Goal: Participate in discussion: Engage in conversation with other users on a specific topic

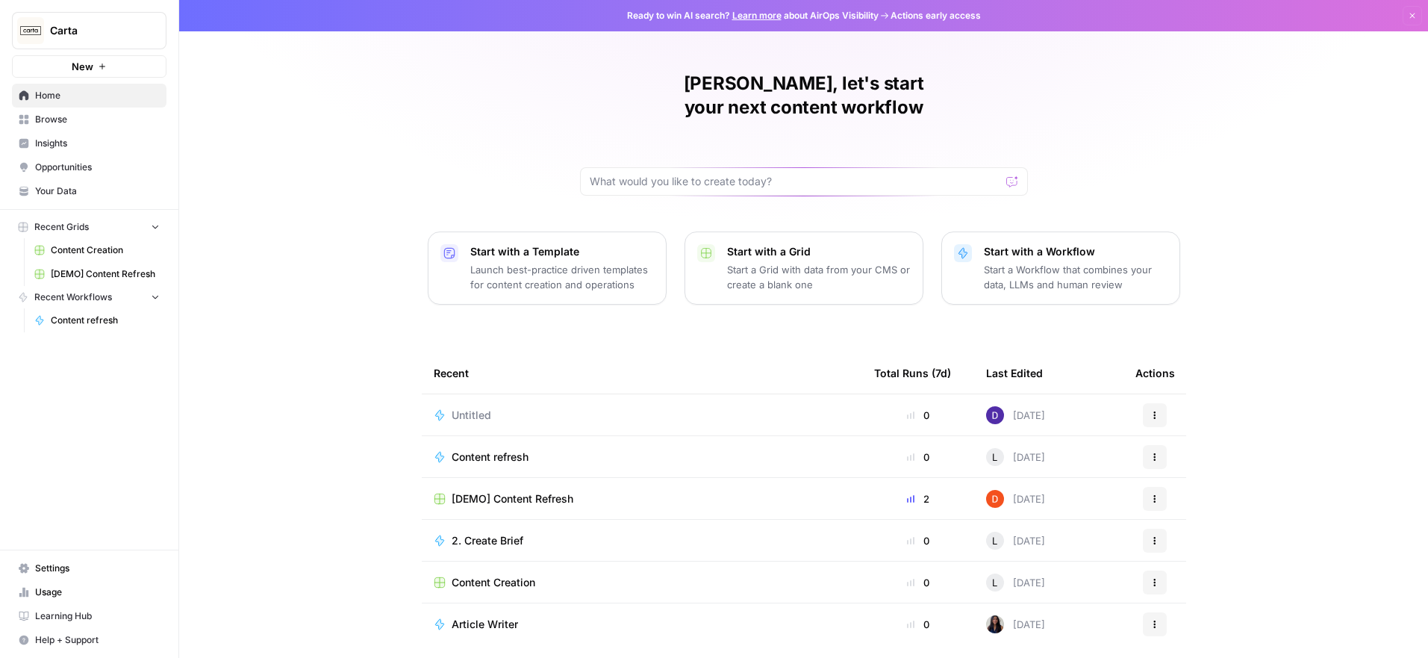
click at [102, 272] on span "[DEMO] Content Refresh" at bounding box center [105, 273] width 109 height 13
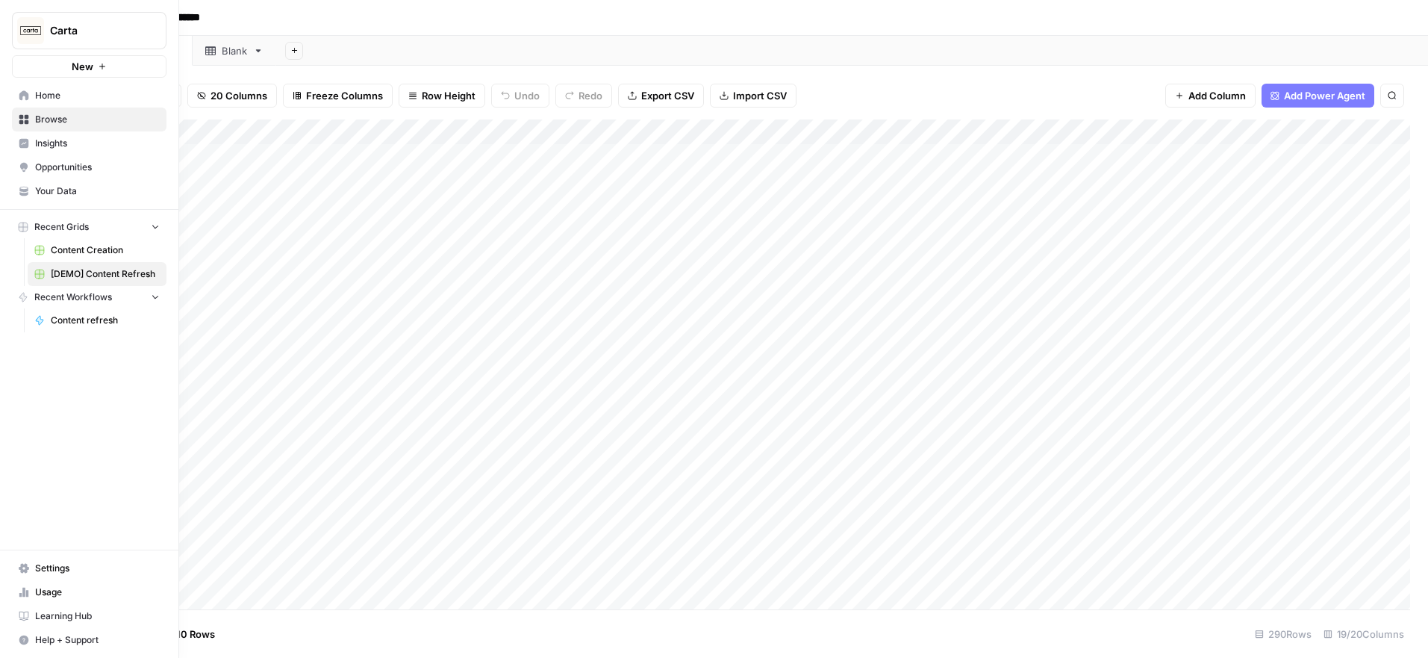
click at [16, 102] on link "Home" at bounding box center [89, 96] width 155 height 24
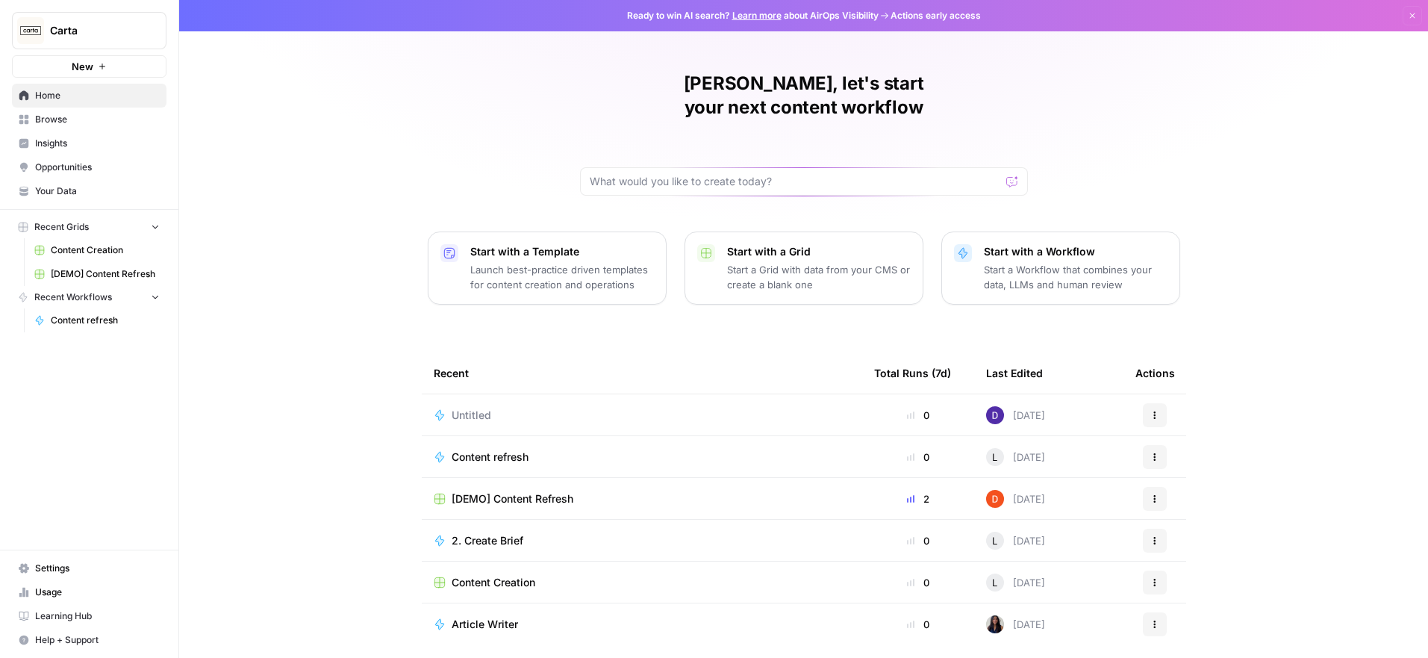
click at [89, 250] on span "Content Creation" at bounding box center [105, 249] width 109 height 13
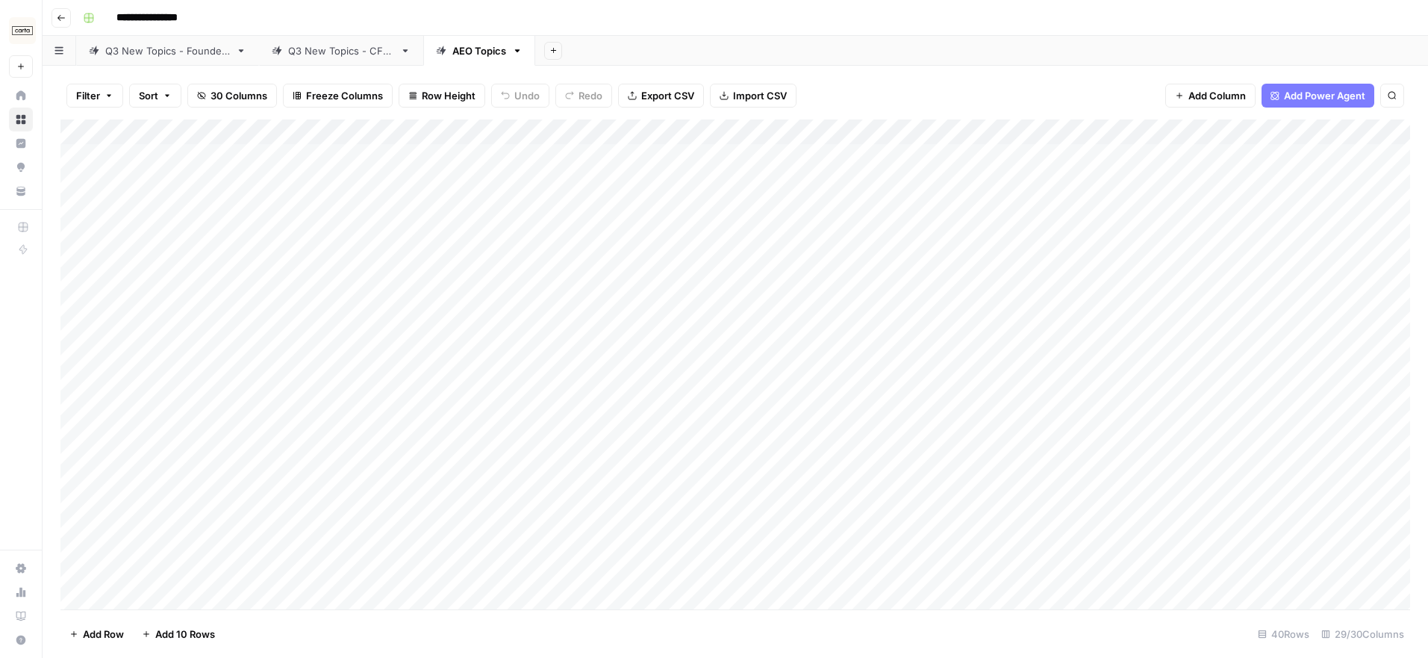
click at [201, 54] on div "Q3 New Topics - Founders" at bounding box center [167, 50] width 125 height 15
click at [327, 43] on div "Q3 New Topics - CFOs" at bounding box center [341, 50] width 106 height 15
click at [923, 198] on div "Add Column" at bounding box center [735, 364] width 1350 height 490
click at [947, 193] on div "Add Column" at bounding box center [735, 364] width 1350 height 490
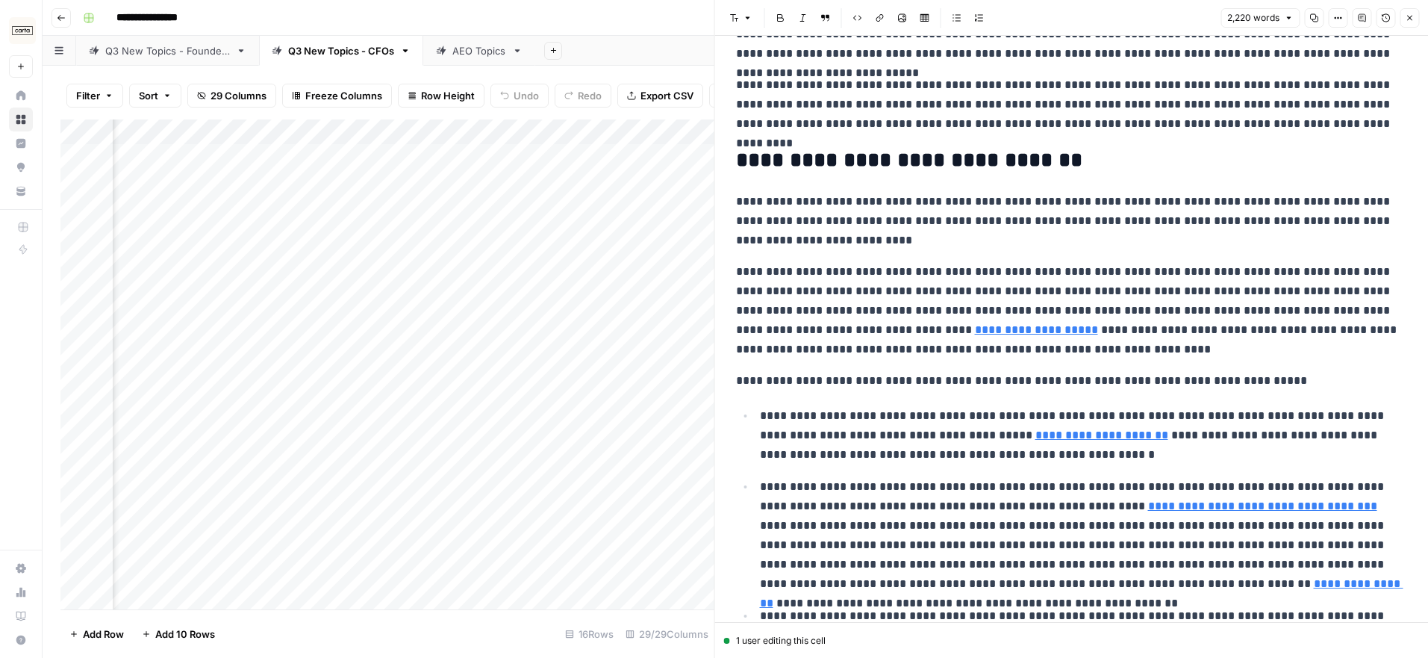
scroll to position [381, 0]
click at [905, 233] on p "**********" at bounding box center [1072, 219] width 672 height 58
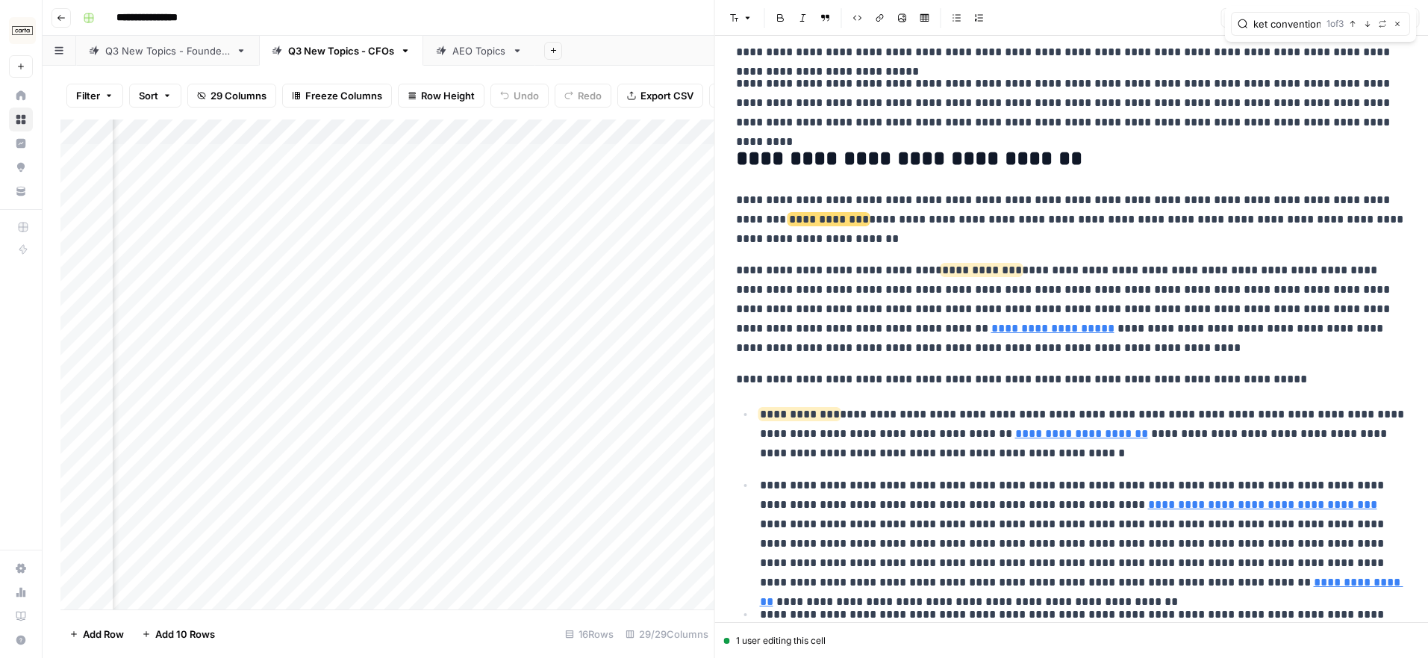
scroll to position [0, 24]
type input "market convention"
click at [1091, 321] on p "**********" at bounding box center [1072, 309] width 672 height 97
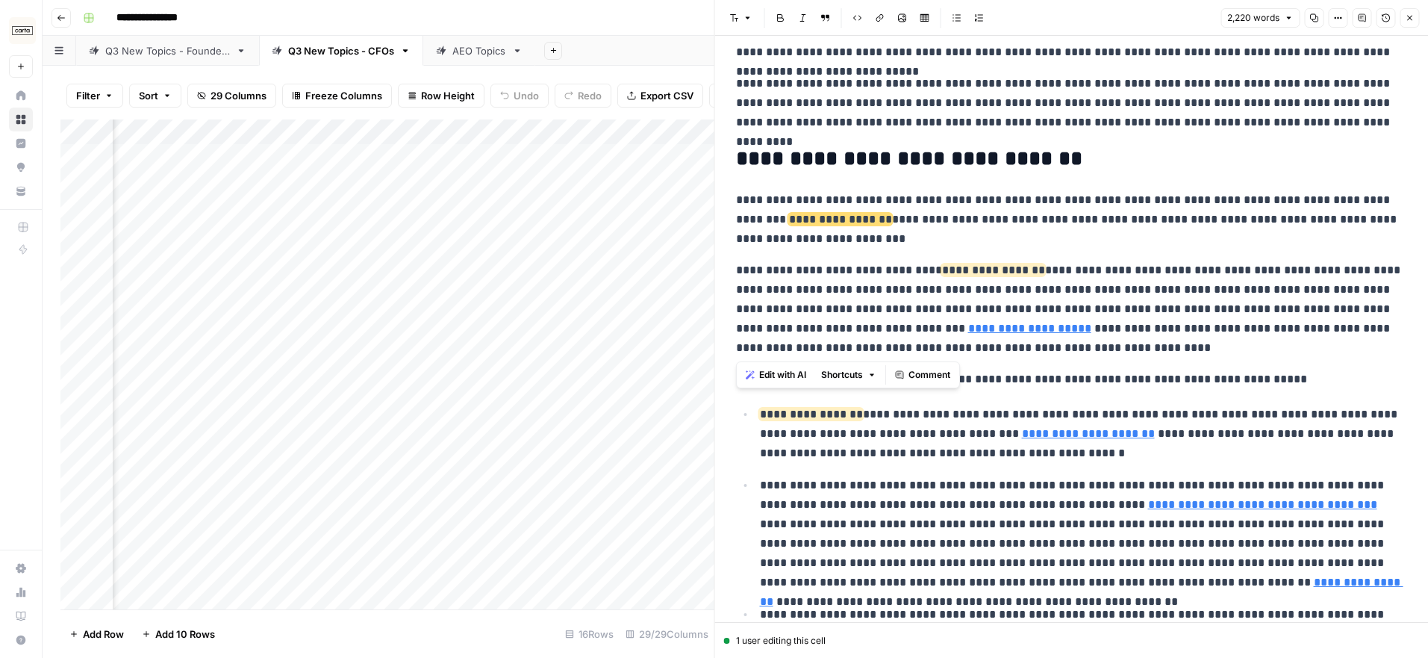
click at [1091, 321] on p "**********" at bounding box center [1072, 309] width 672 height 97
click at [929, 378] on span "Comment" at bounding box center [929, 374] width 42 height 13
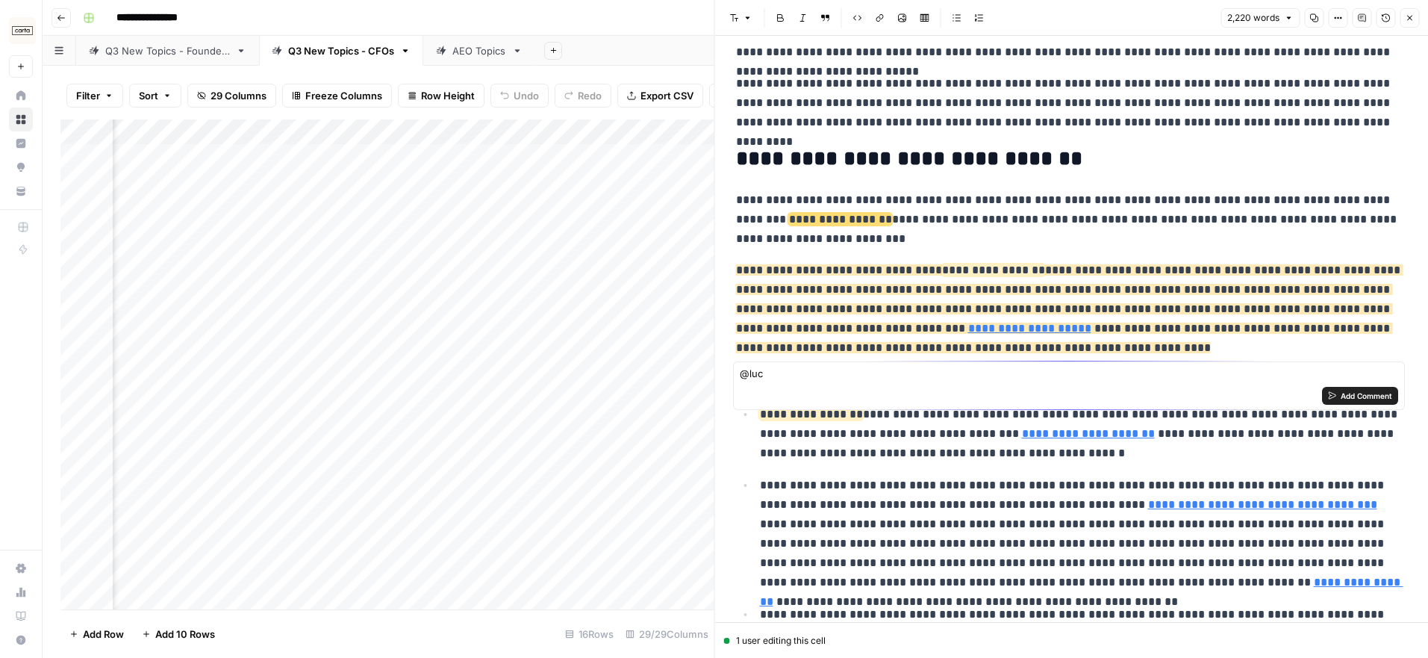
type textarea "@lucy"
click at [811, 374] on textarea "@lucy" at bounding box center [1069, 373] width 658 height 15
type textarea "W"
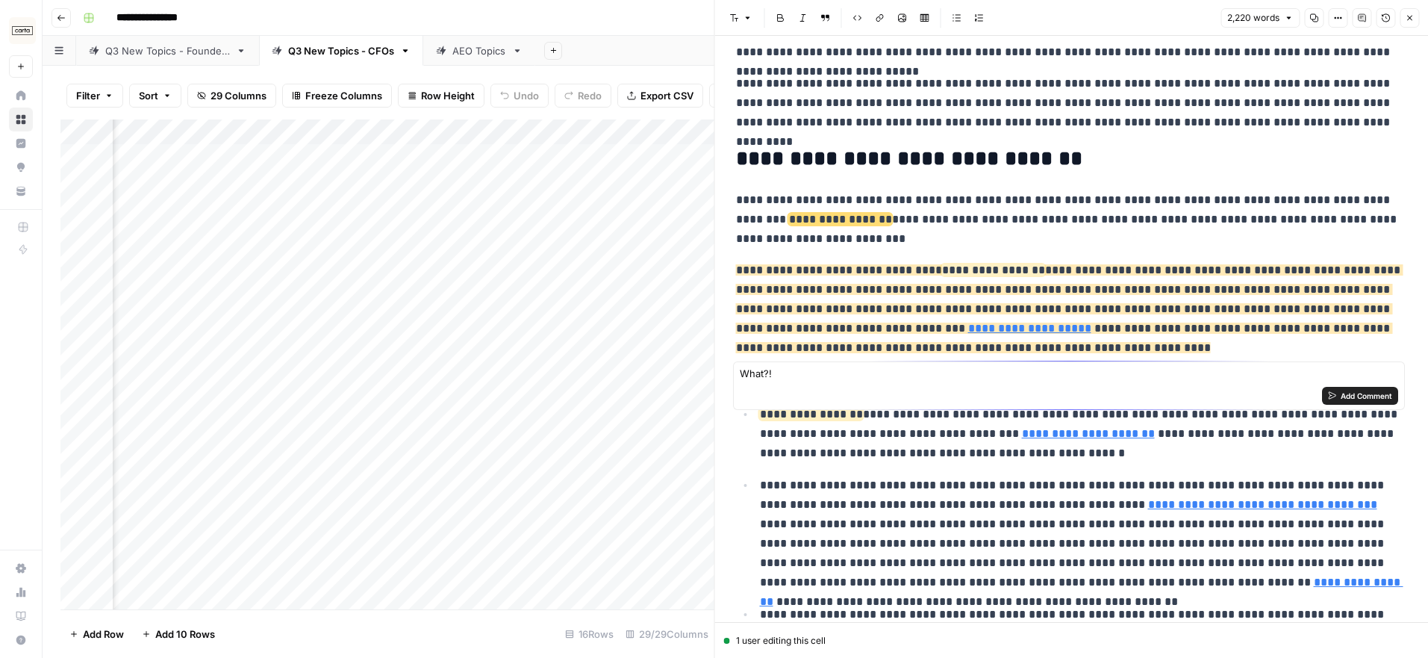
click at [854, 370] on textarea "What?!" at bounding box center [1069, 373] width 658 height 15
type textarea "Hmmm. What?"
click at [1335, 399] on button "Add Comment" at bounding box center [1360, 396] width 76 height 18
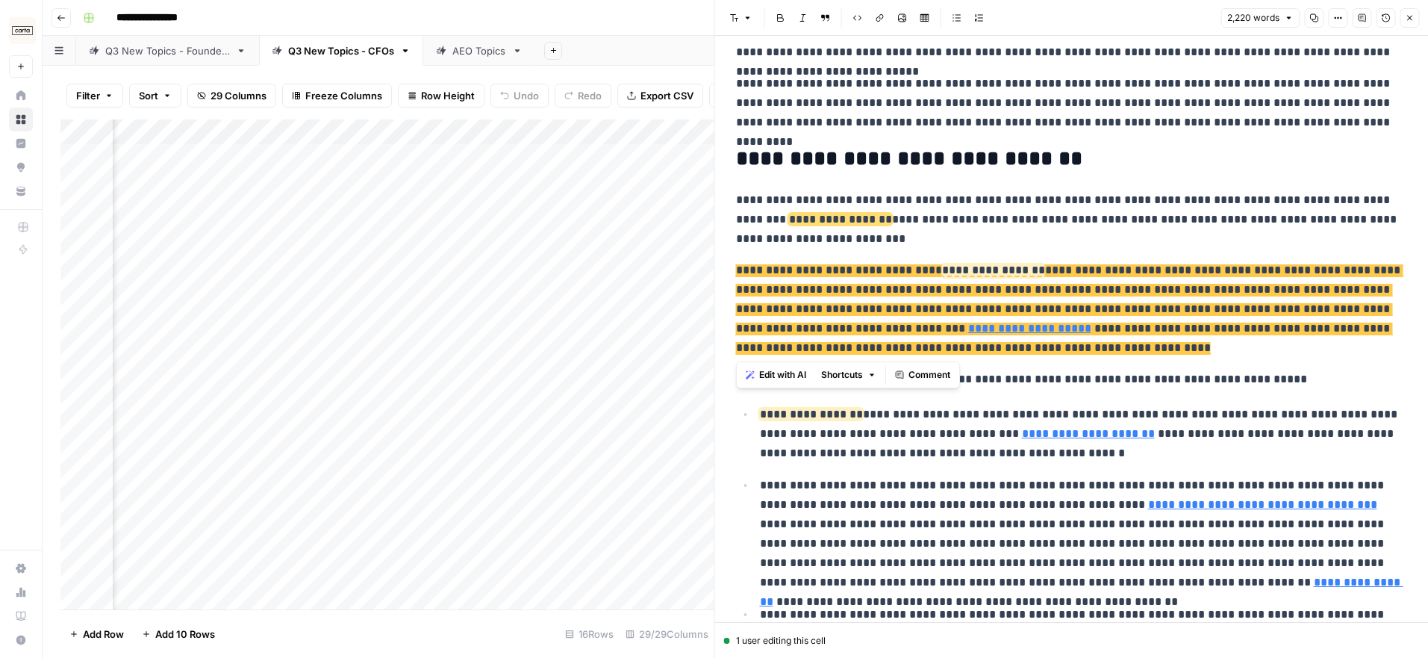
click at [1089, 276] on span "**********" at bounding box center [1069, 299] width 667 height 71
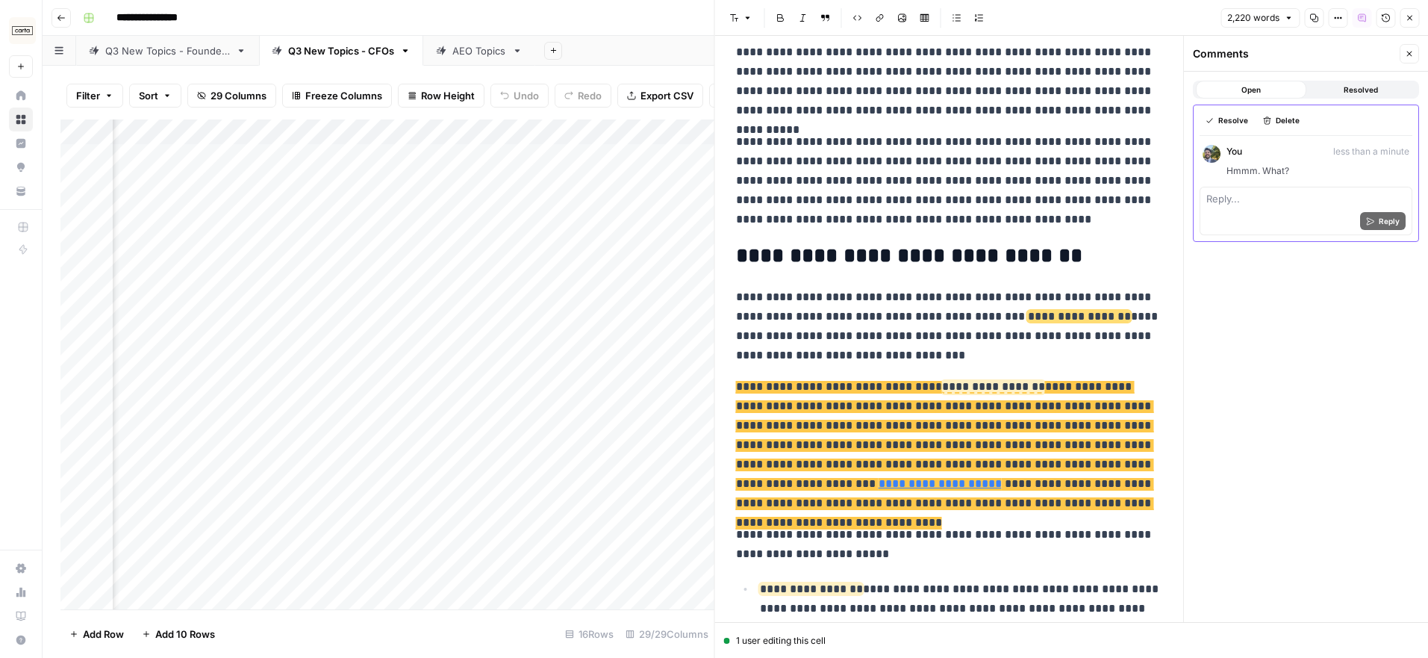
scroll to position [458, 0]
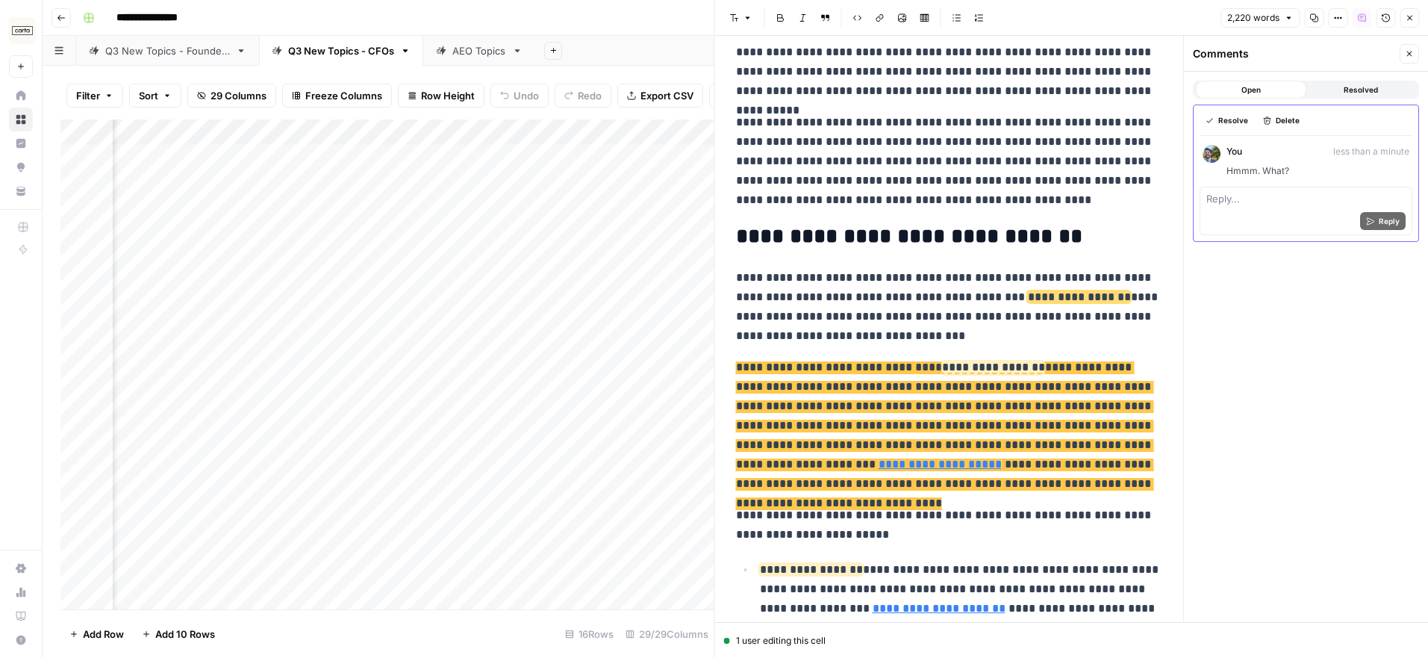
click at [1293, 211] on div "Reply" at bounding box center [1305, 221] width 199 height 26
click at [1275, 201] on textarea "@lucy" at bounding box center [1305, 198] width 199 height 15
type textarea "@"
click at [1350, 313] on div "Open Resolved Resolve Delete You less than a minute Hmmm. What? Reply... Reply" at bounding box center [1306, 347] width 244 height 550
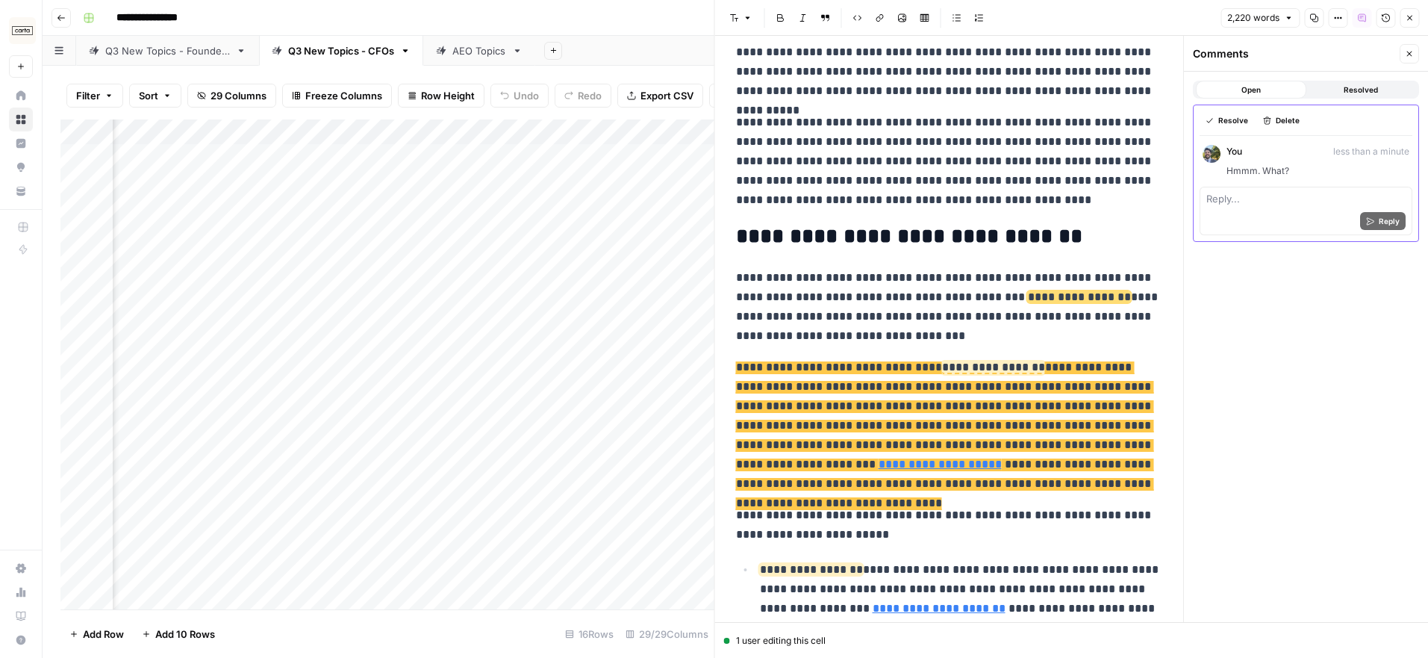
click at [967, 321] on p "**********" at bounding box center [949, 307] width 427 height 78
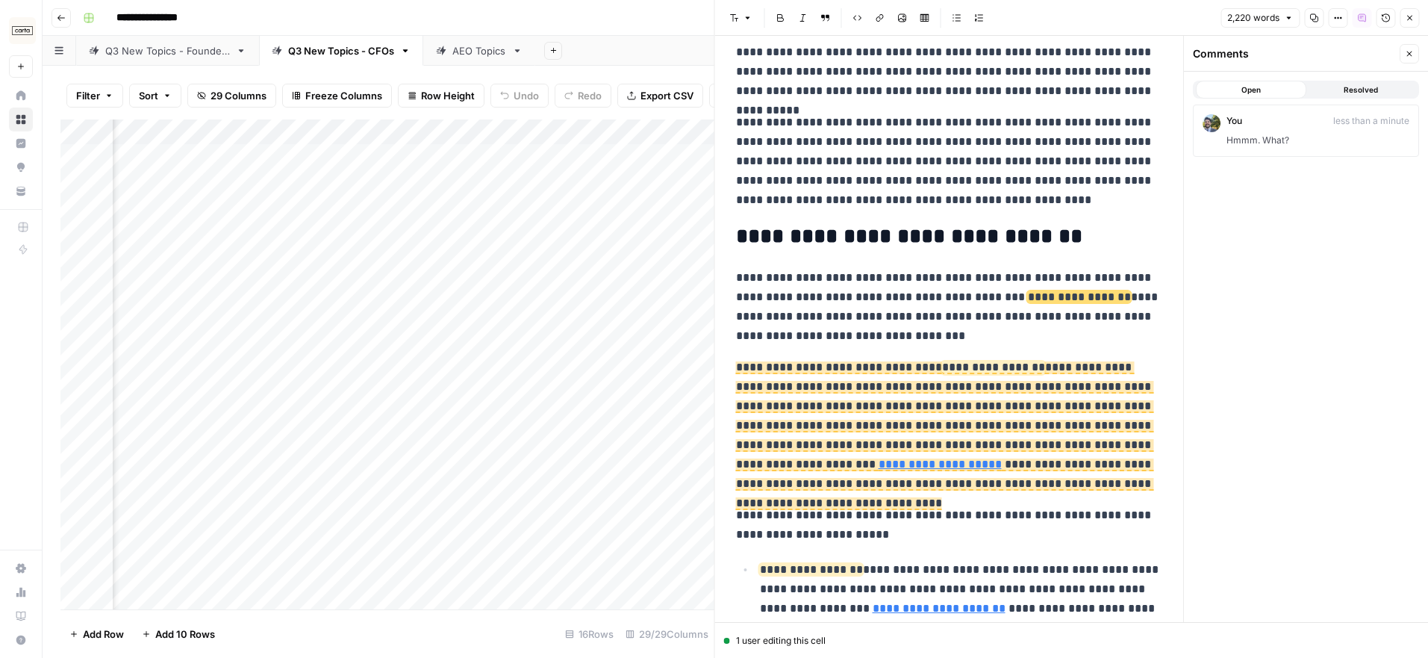
scroll to position [578, 0]
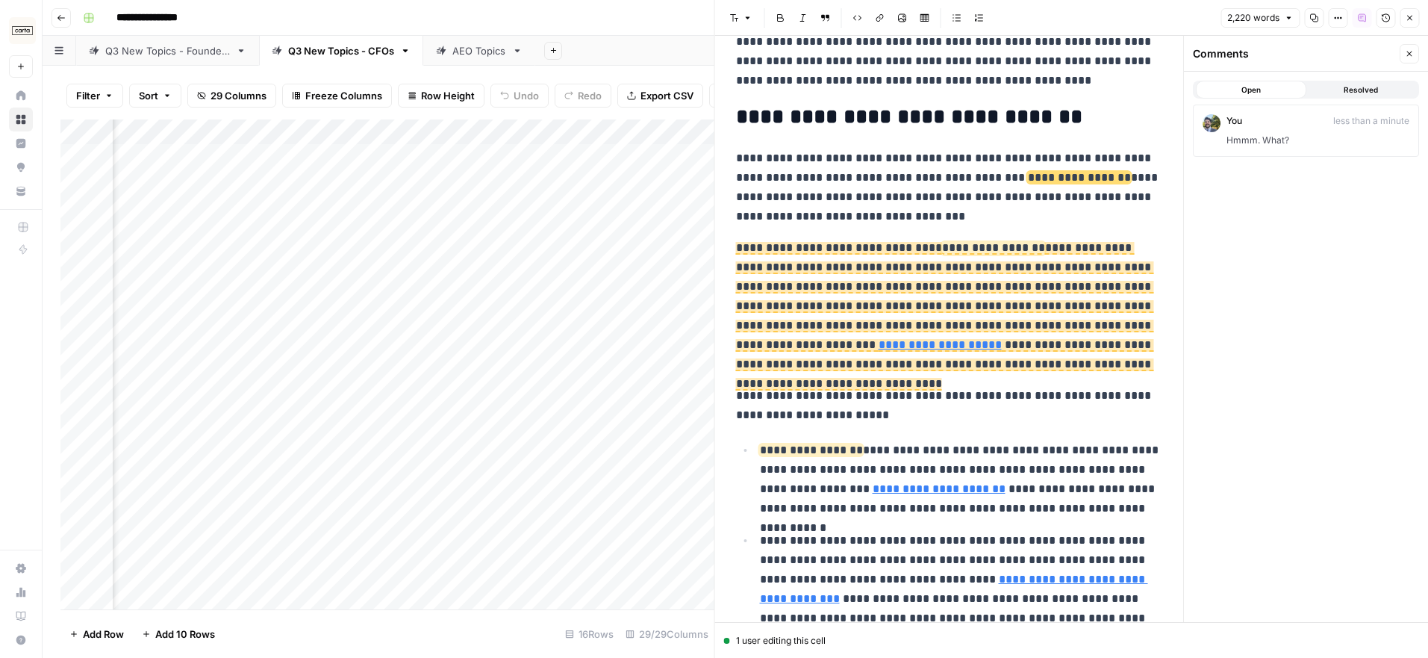
click at [920, 334] on p "**********" at bounding box center [949, 306] width 427 height 136
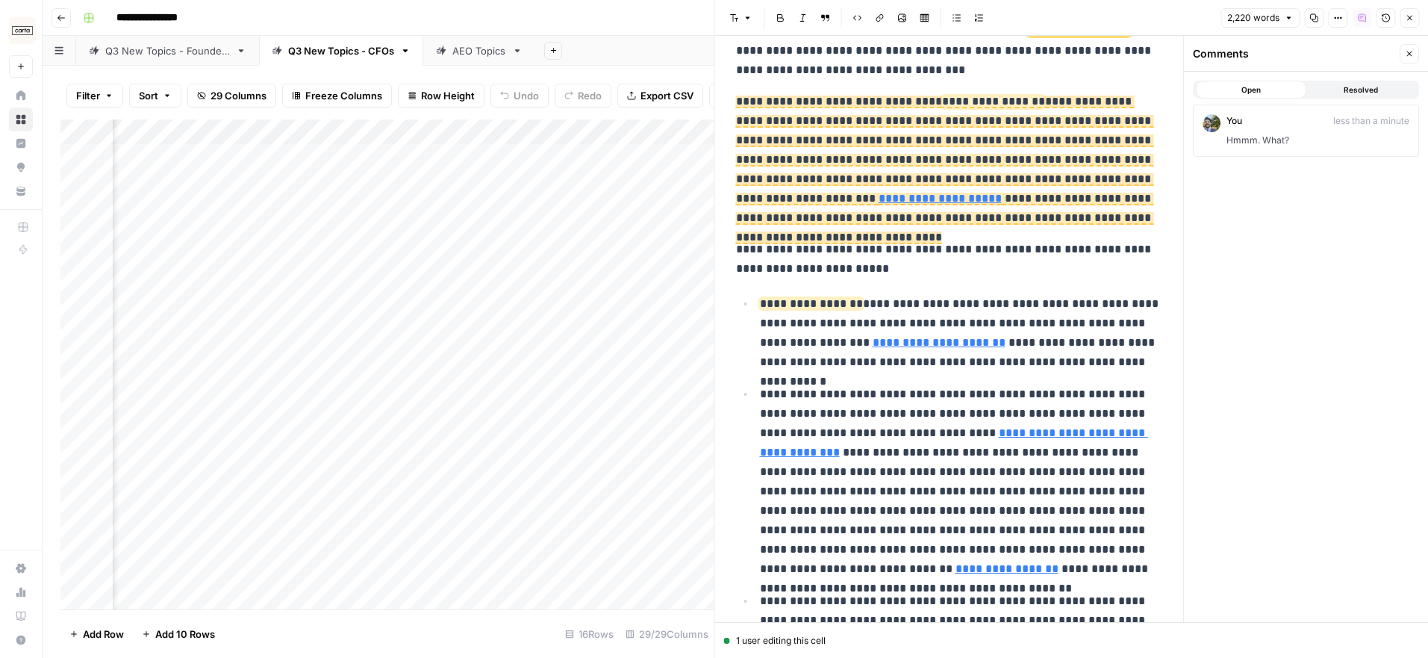
scroll to position [695, 0]
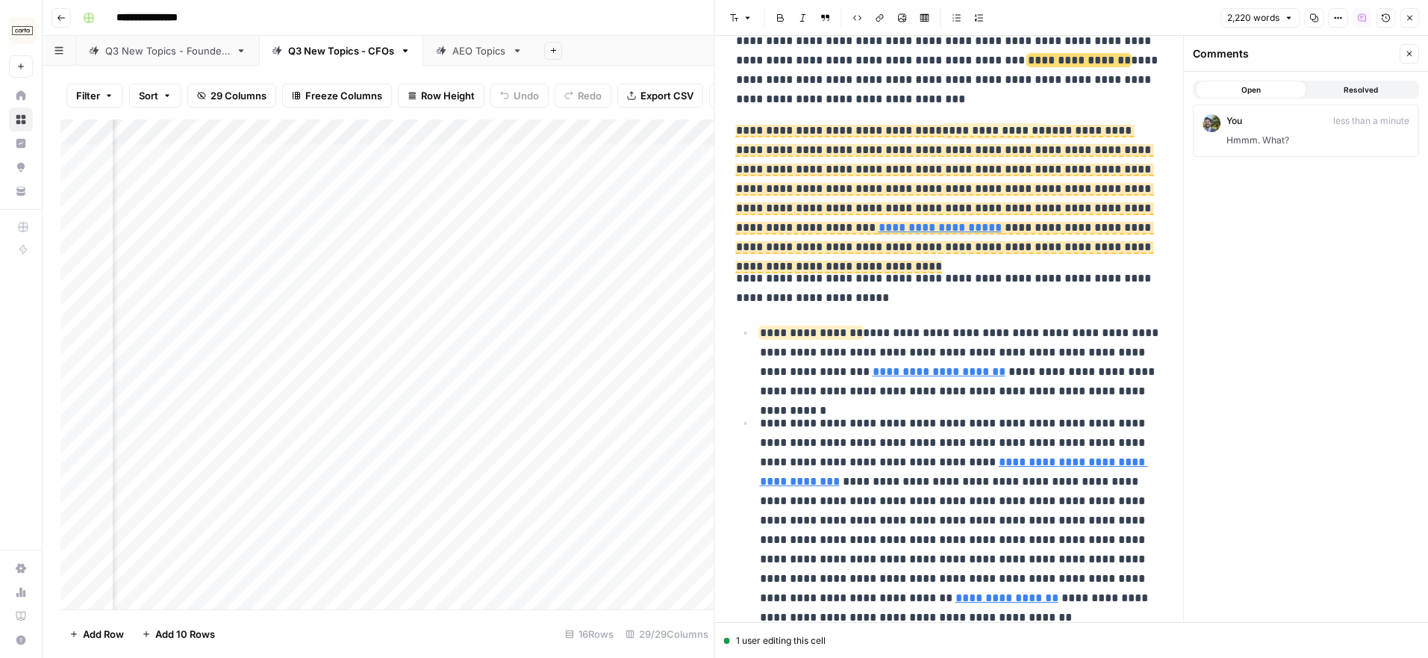
click at [1411, 14] on icon "button" at bounding box center [1409, 17] width 9 height 9
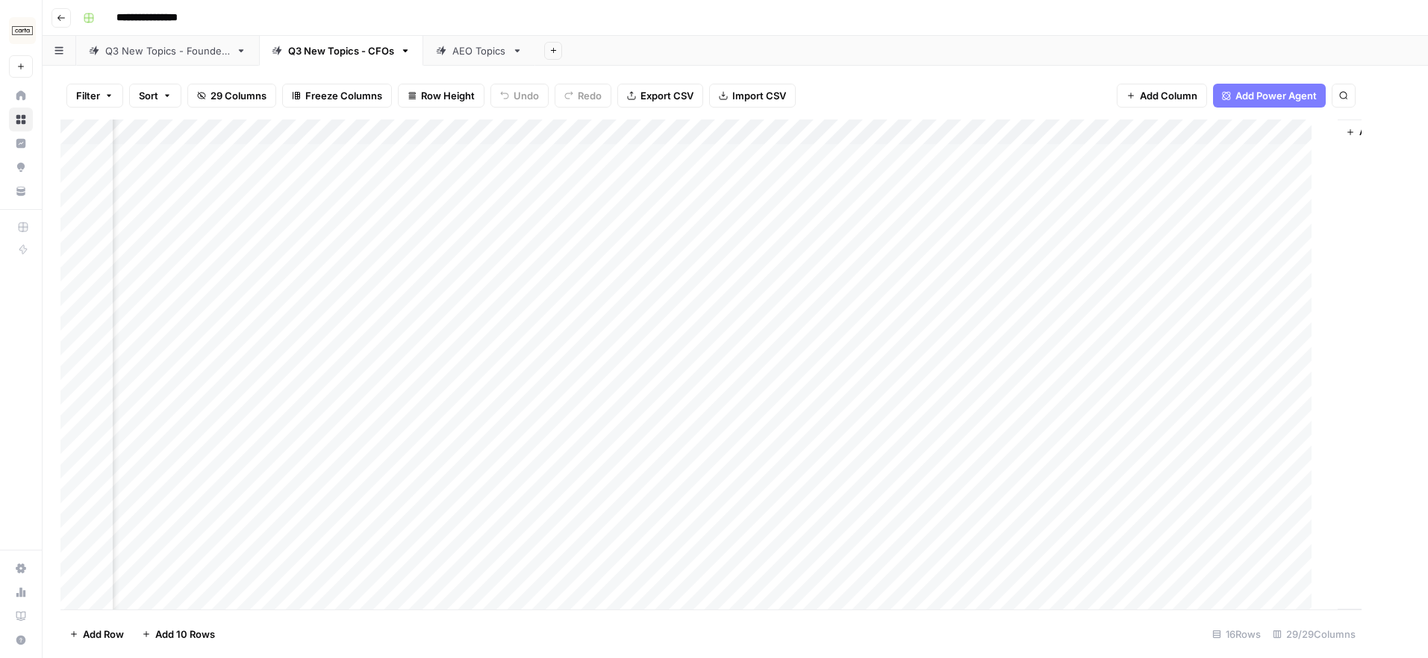
scroll to position [0, 2542]
